Goal: Task Accomplishment & Management: Use online tool/utility

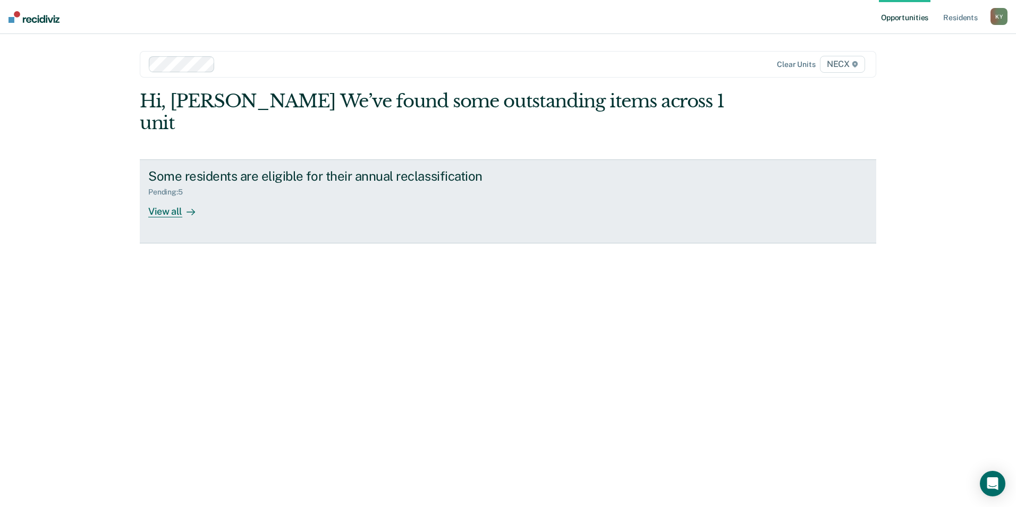
click at [171, 197] on div "View all" at bounding box center [177, 207] width 59 height 21
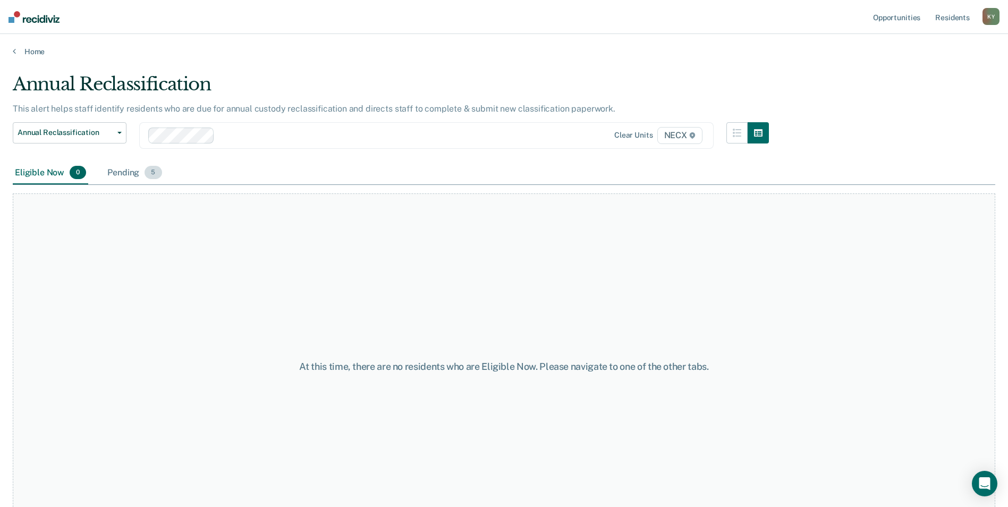
click at [125, 172] on div "Pending 5" at bounding box center [134, 172] width 58 height 23
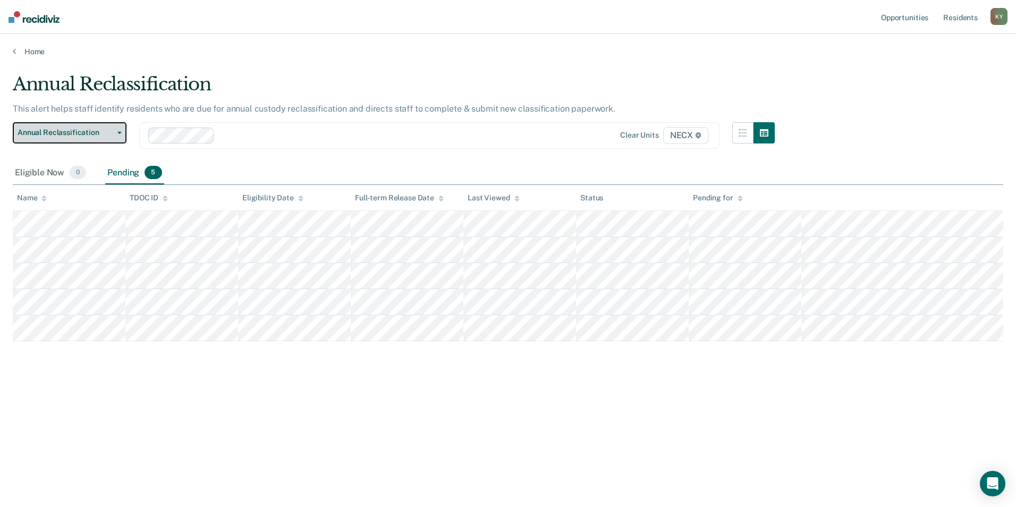
click at [117, 130] on button "Annual Reclassification" at bounding box center [70, 132] width 114 height 21
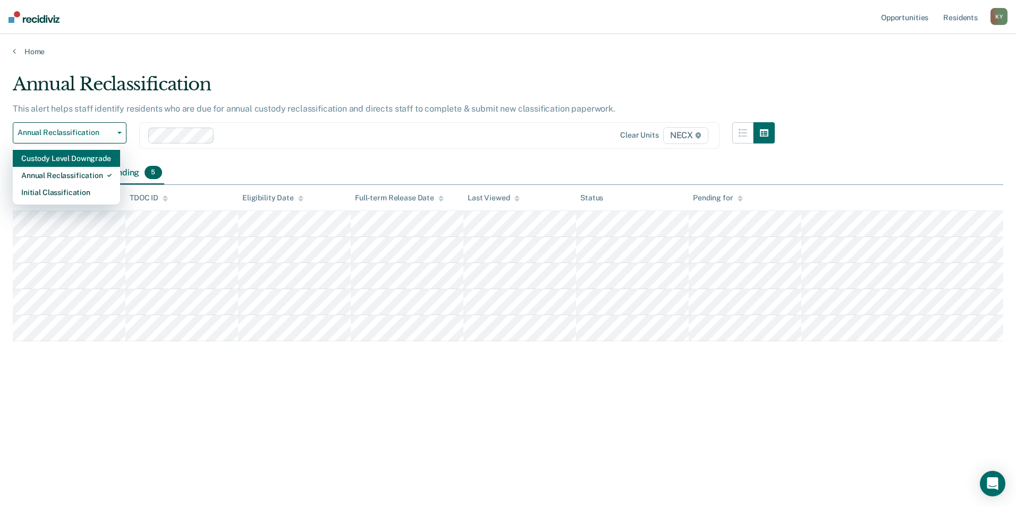
click at [104, 155] on div "Custody Level Downgrade" at bounding box center [66, 158] width 90 height 17
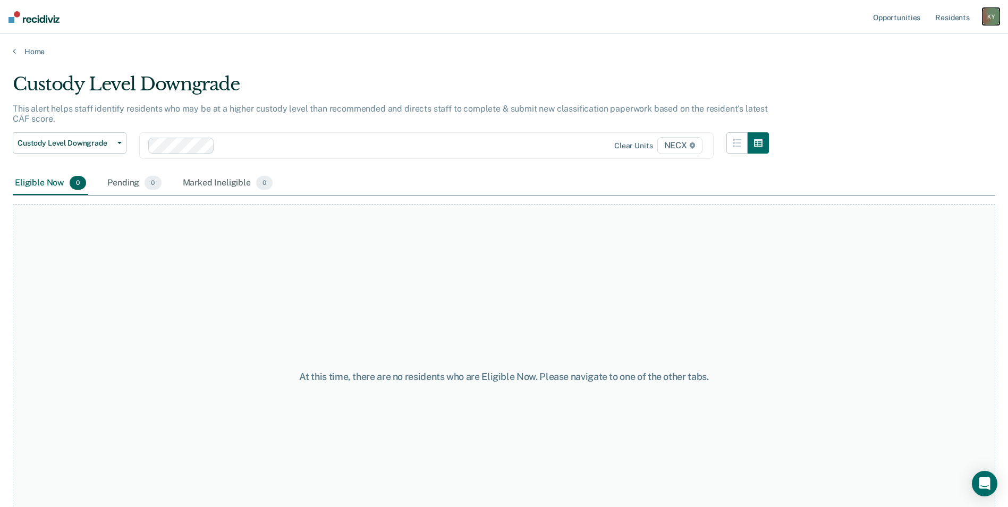
click at [993, 12] on div "K Y" at bounding box center [990, 16] width 17 height 17
click at [927, 68] on link "Log Out" at bounding box center [948, 69] width 86 height 9
